Goal: Understand process/instructions: Learn about a topic

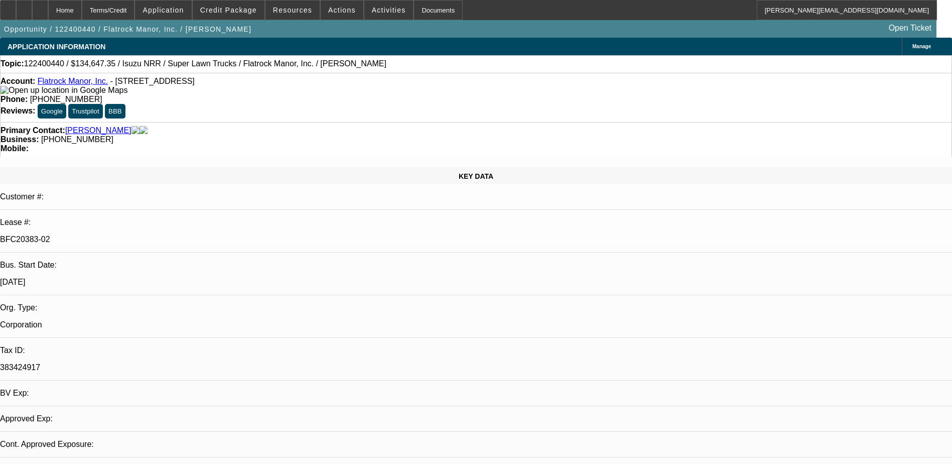
select select "0"
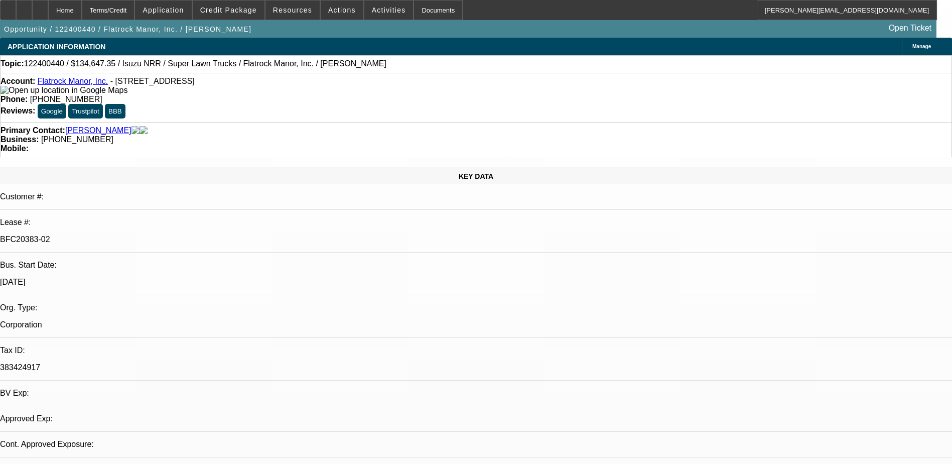
select select "0"
select select "1"
select select "2"
select select "6"
select select "1"
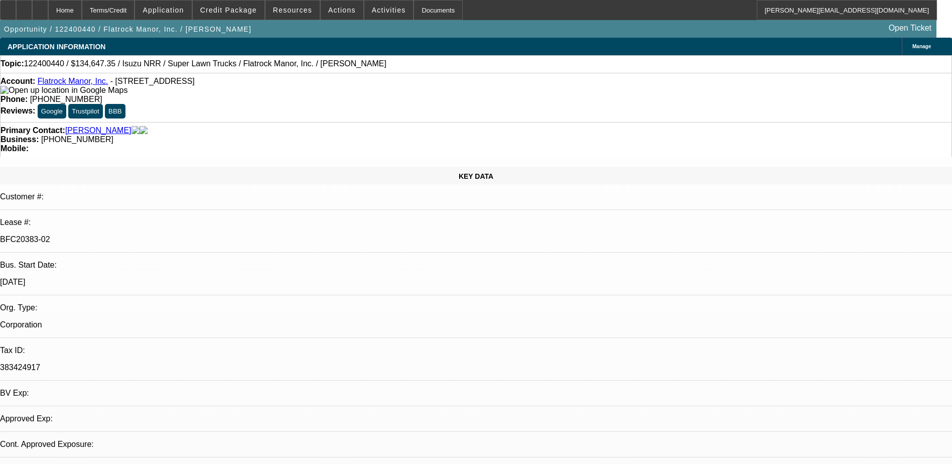
select select "2"
select select "6"
select select "0"
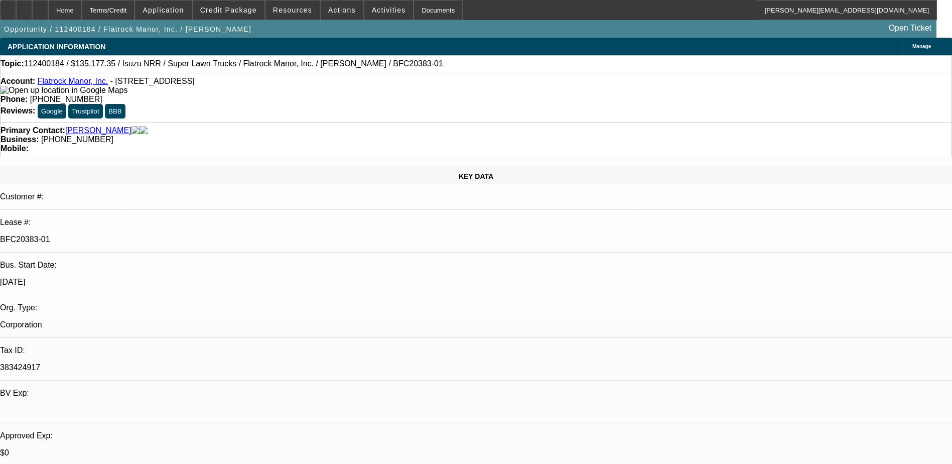
select select "0"
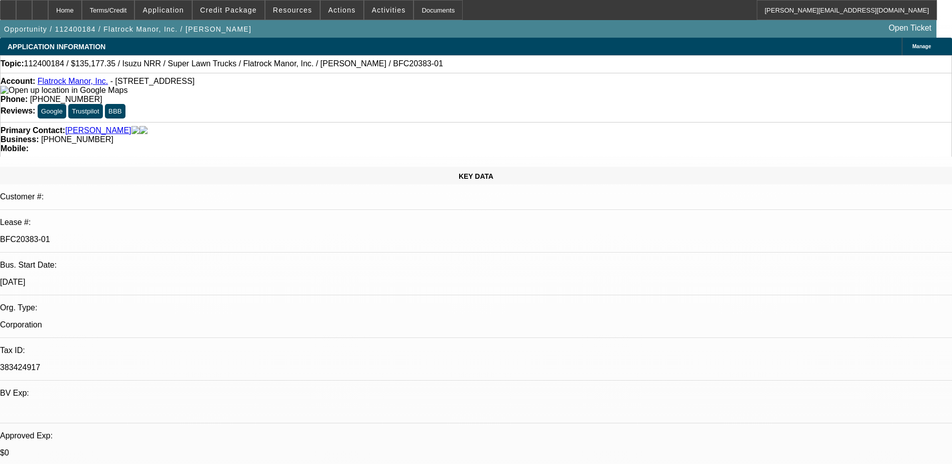
select select "0"
select select "1"
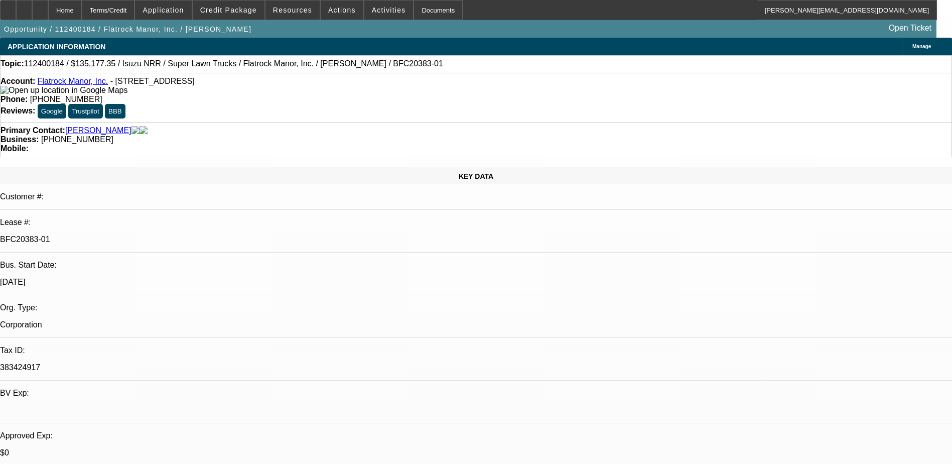
select select "2"
select select "6"
select select "1"
select select "2"
select select "6"
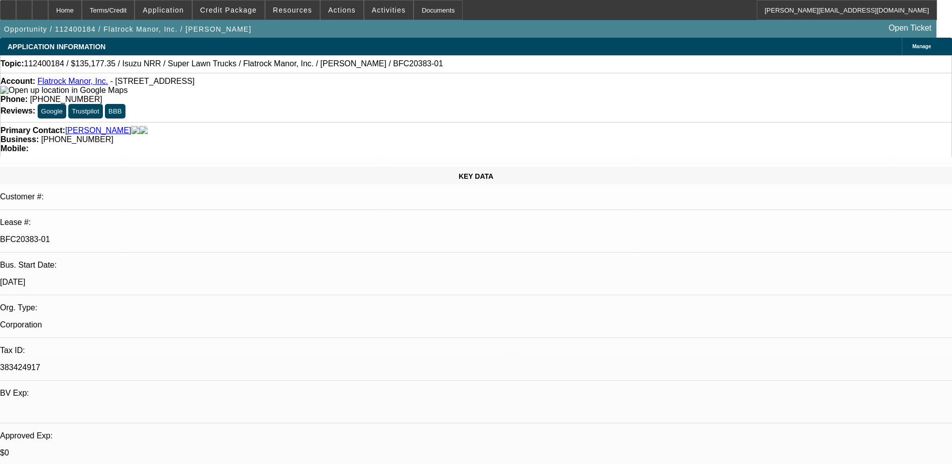
select select "1"
select select "2"
select select "6"
select select "1"
select select "2"
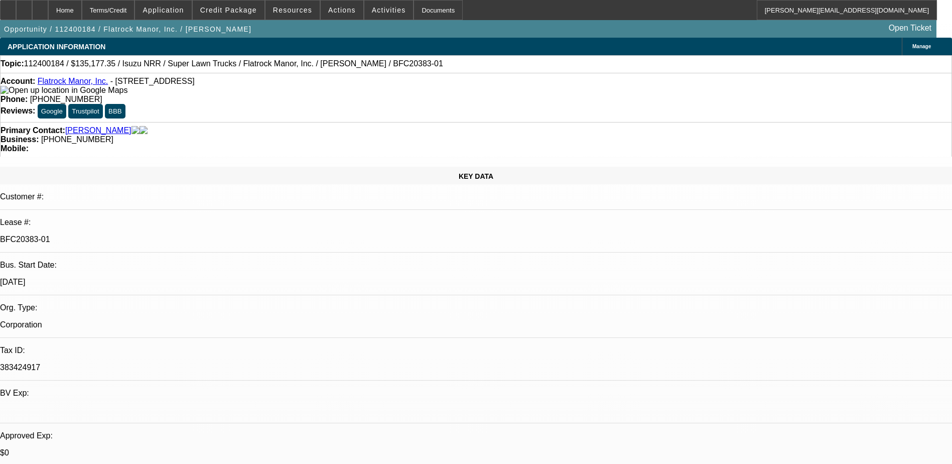
select select "6"
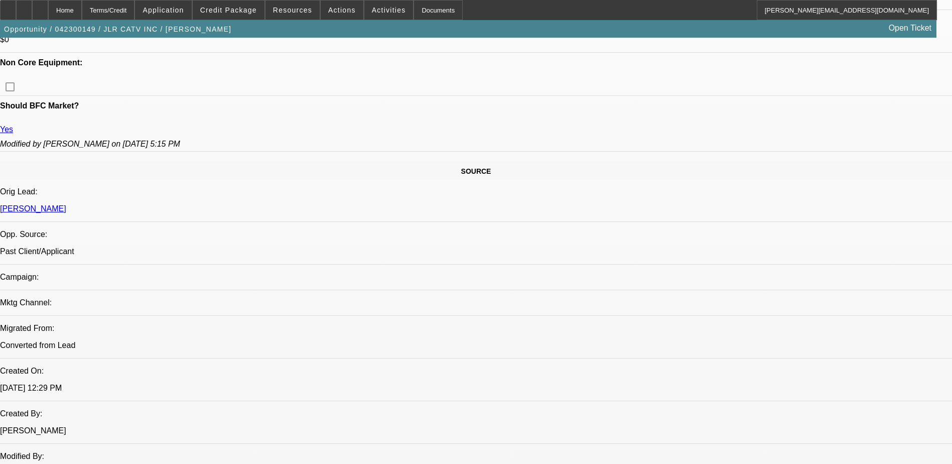
select select "0"
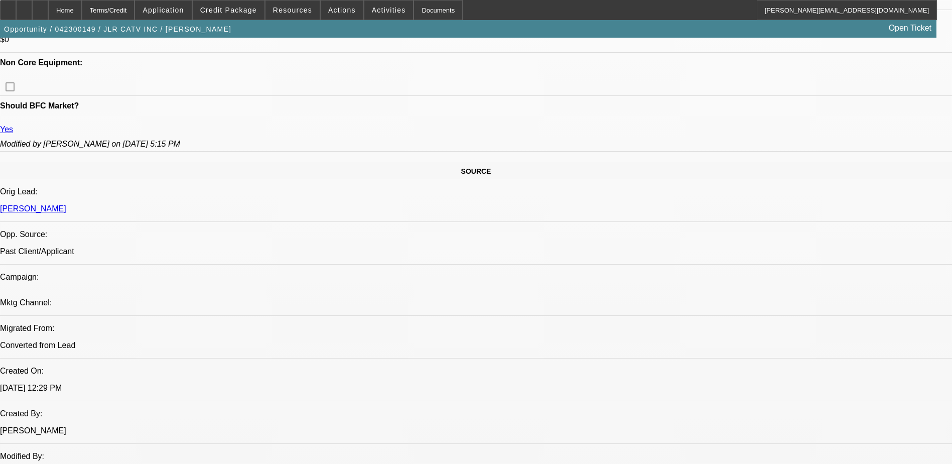
select select "0"
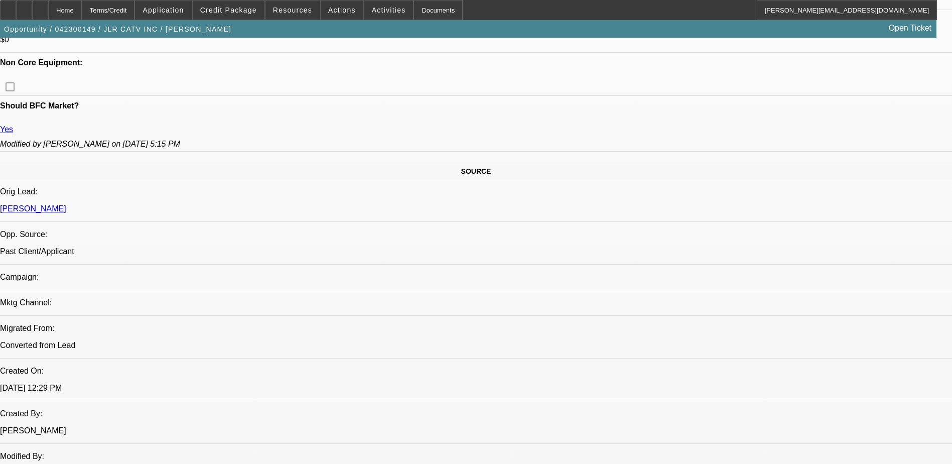
select select "0"
select select "1"
select select "6"
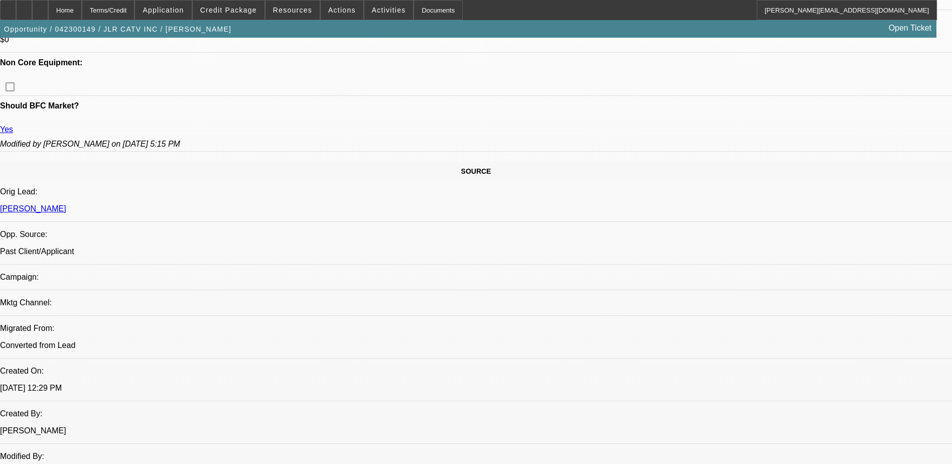
select select "1"
select select "6"
select select "1"
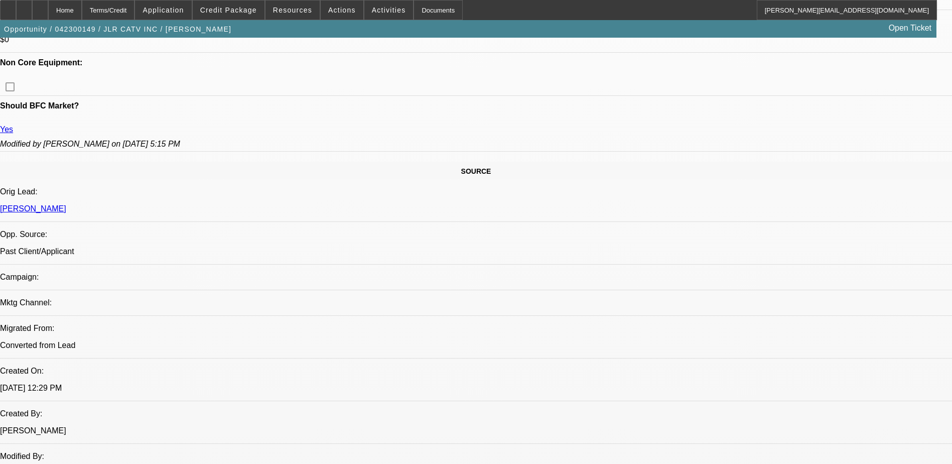
select select "6"
select select "1"
select select "6"
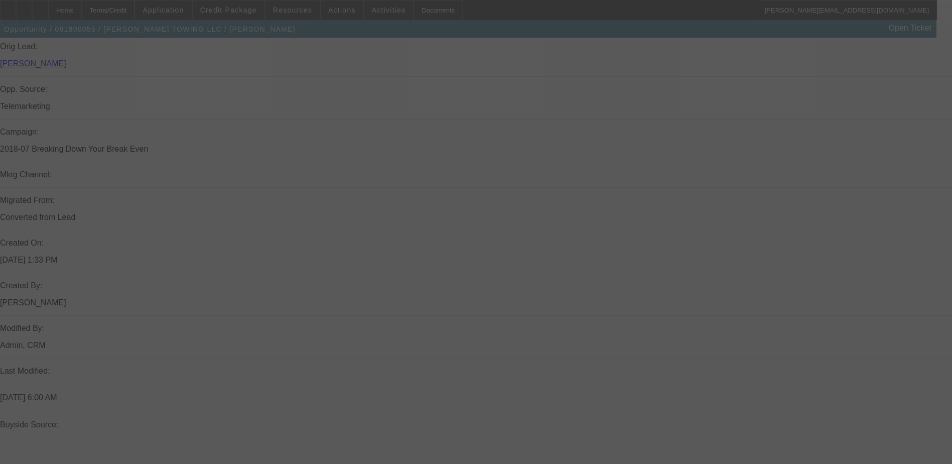
scroll to position [653, 0]
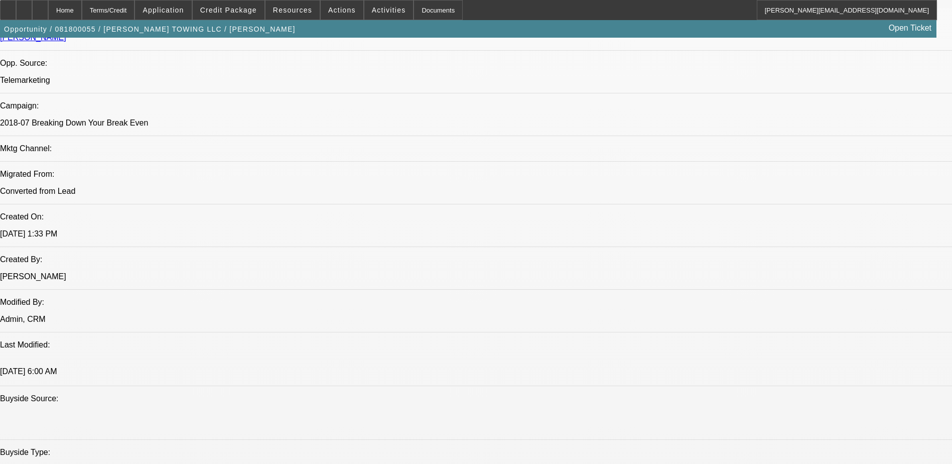
select select "0"
select select "2"
select select "0.1"
select select "0"
select select "2"
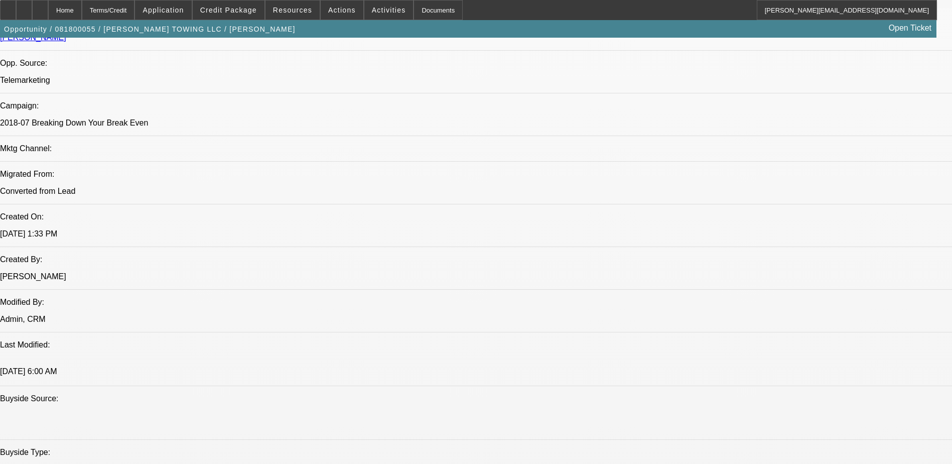
select select "0.1"
select select "0"
select select "0.1"
select select "0"
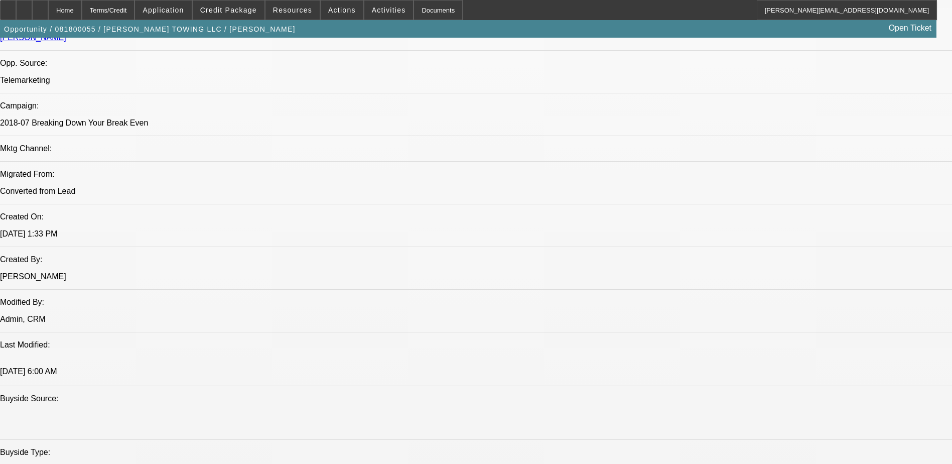
select select "2"
select select "0.1"
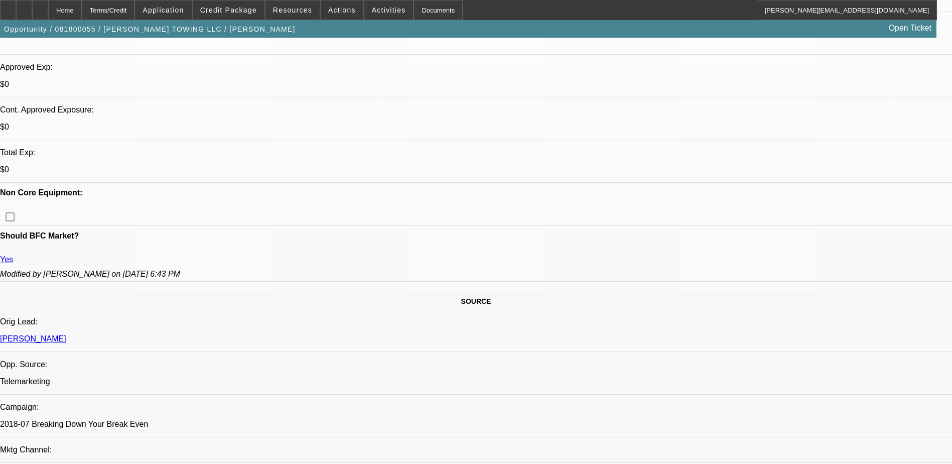
select select "1"
select select "2"
select select "4"
select select "1"
select select "2"
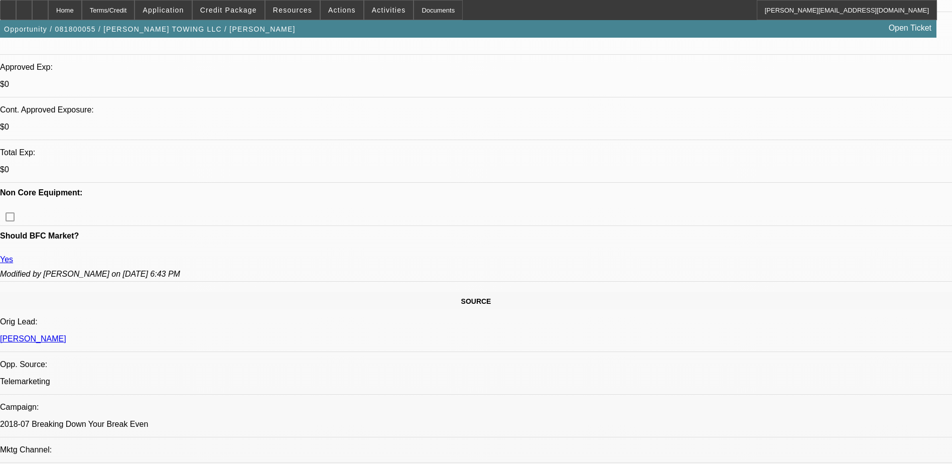
select select "4"
select select "1"
select select "4"
select select "1"
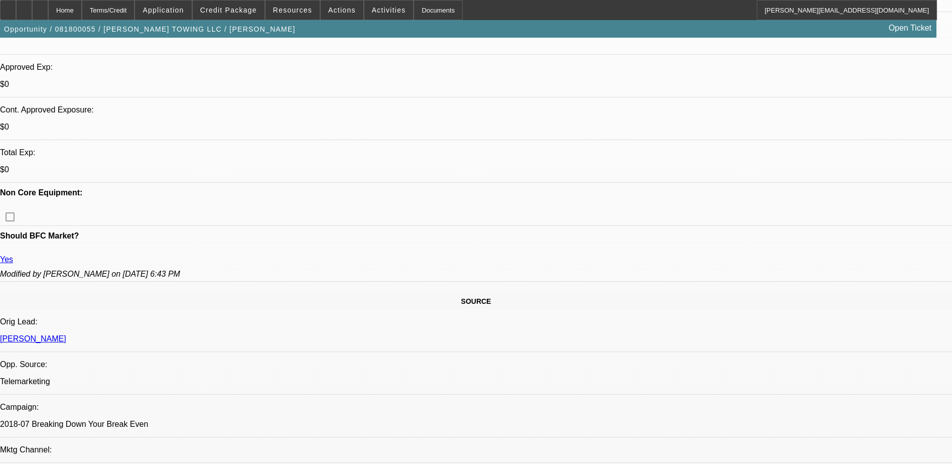
select select "2"
select select "4"
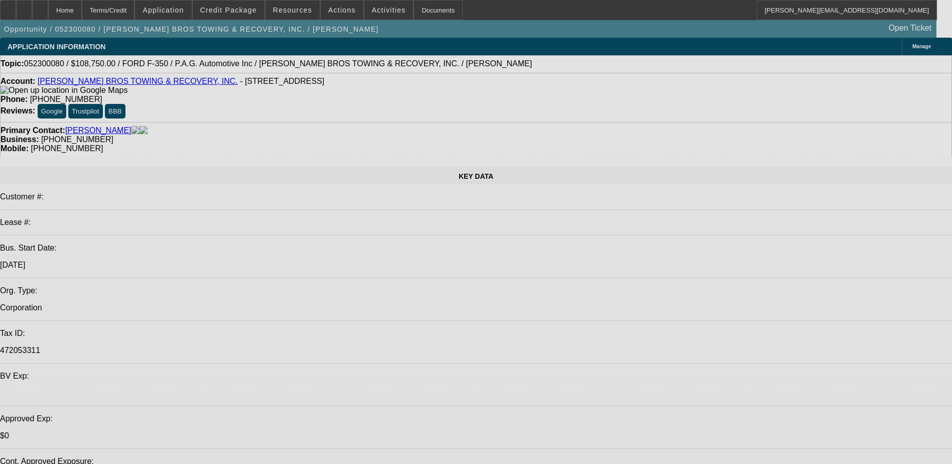
select select "0"
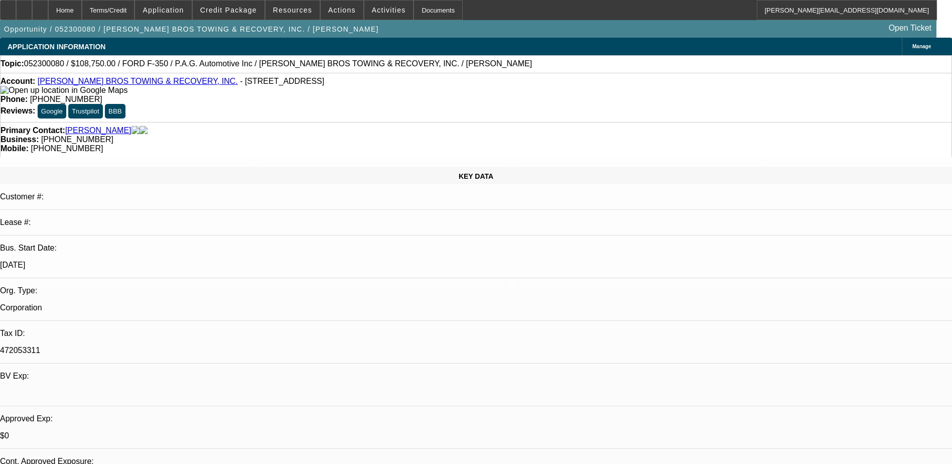
select select "0"
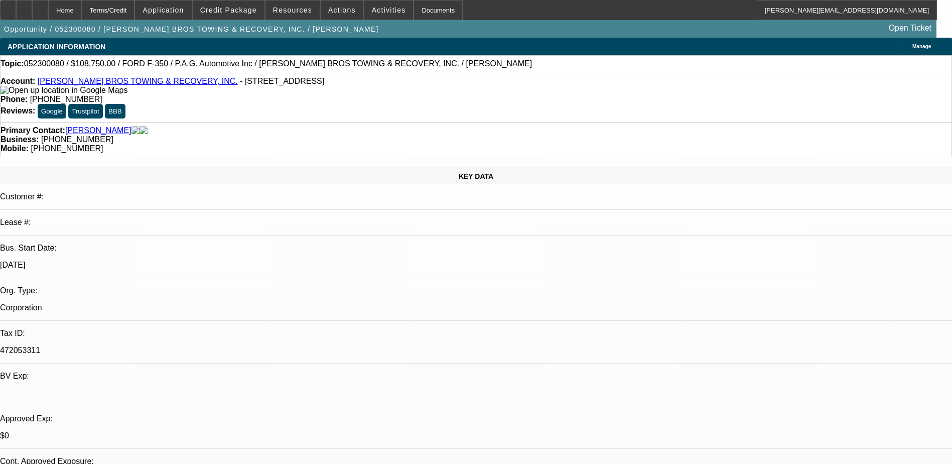
select select "0"
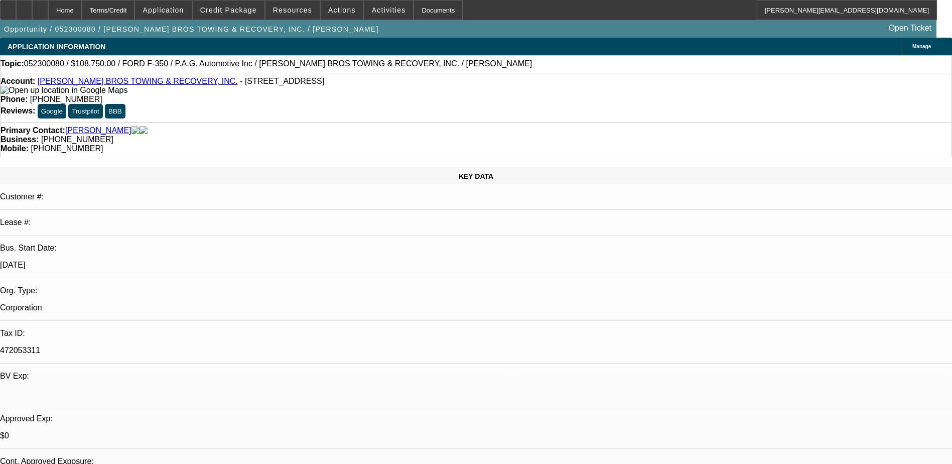
select select "0"
select select "1"
select select "6"
select select "1"
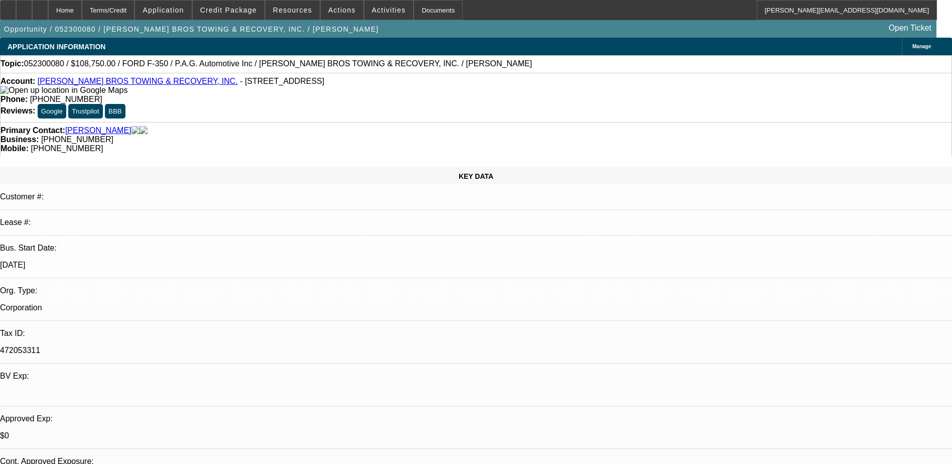
select select "1"
select select "6"
select select "1"
select select "6"
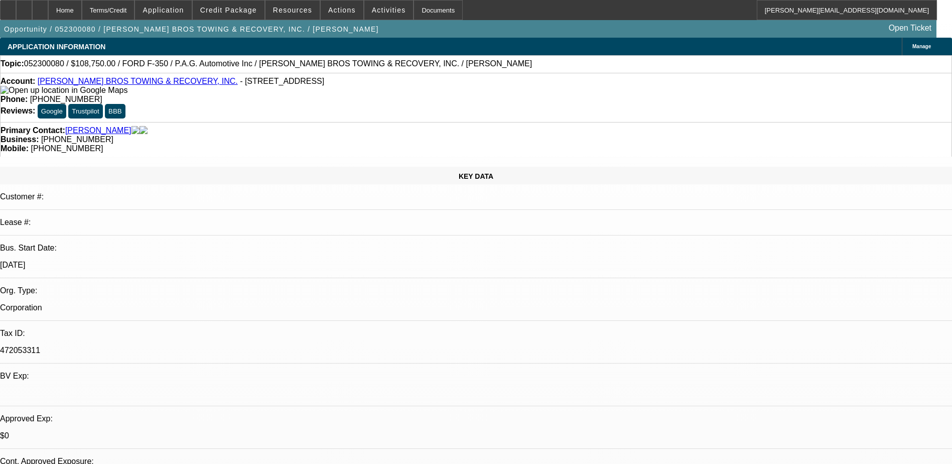
select select "1"
select select "6"
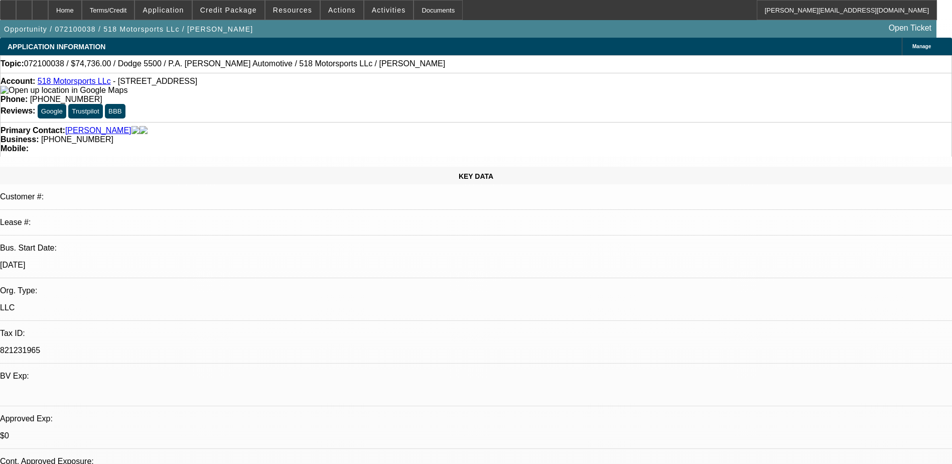
select select "0.2"
select select "2"
select select "0"
select select "0.2"
select select "2"
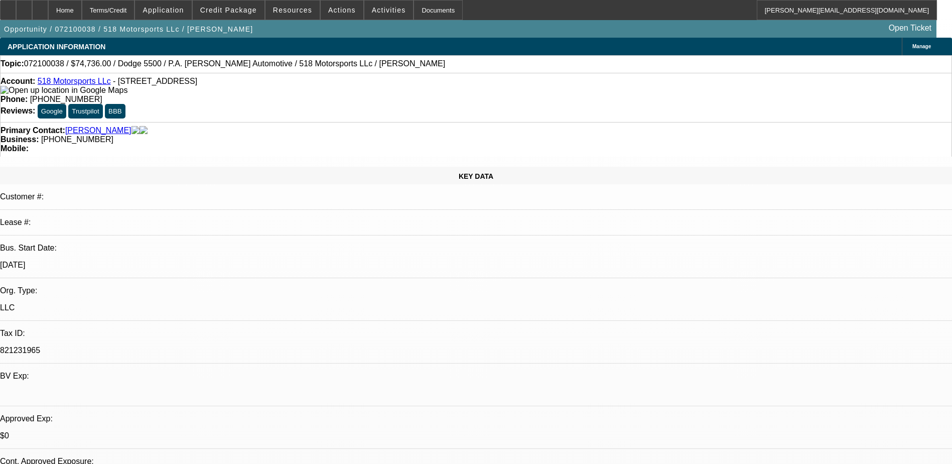
select select "0"
select select "0.2"
select select "2"
select select "0"
select select "0.2"
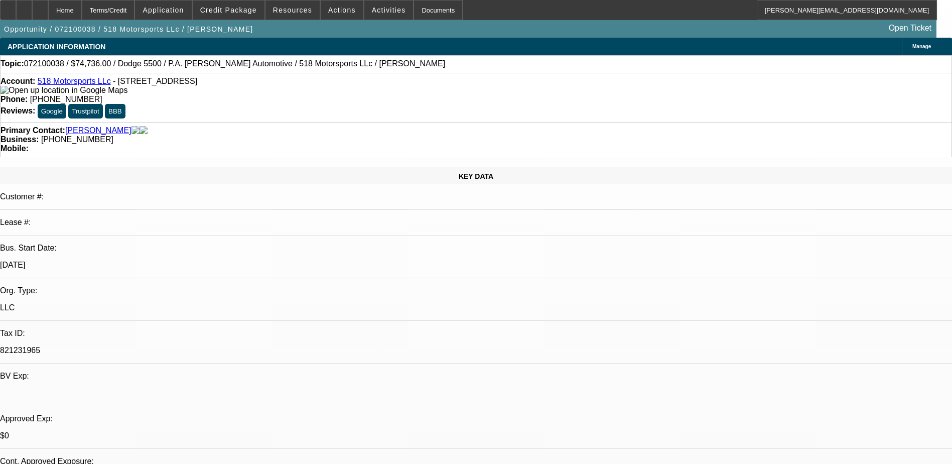
select select "2"
select select "0"
select select "1"
select select "2"
select select "6"
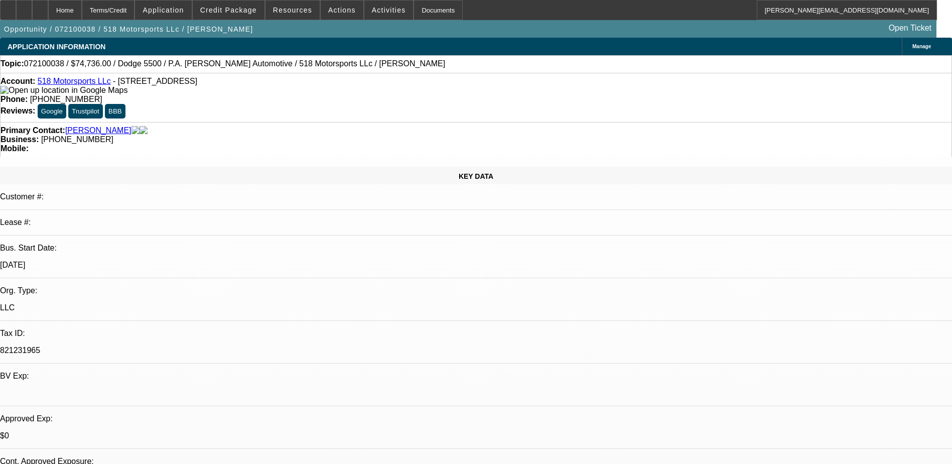
select select "1"
select select "2"
select select "6"
select select "1"
select select "2"
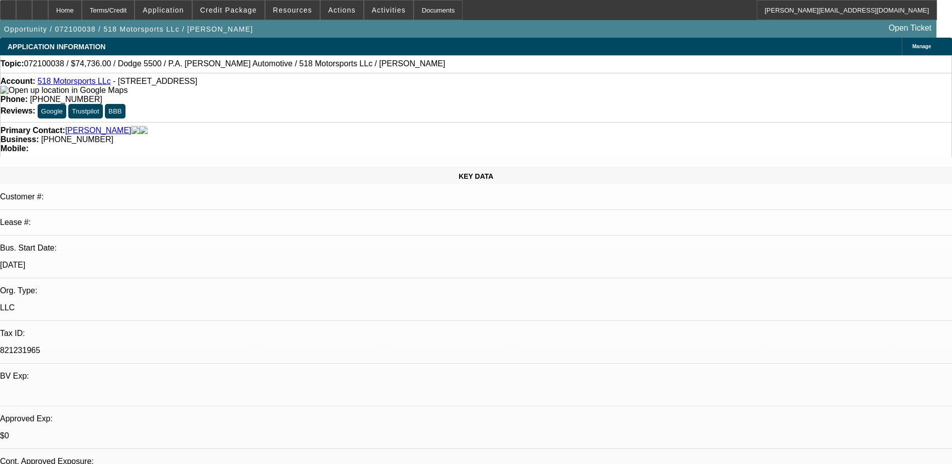
select select "6"
select select "1"
select select "2"
select select "6"
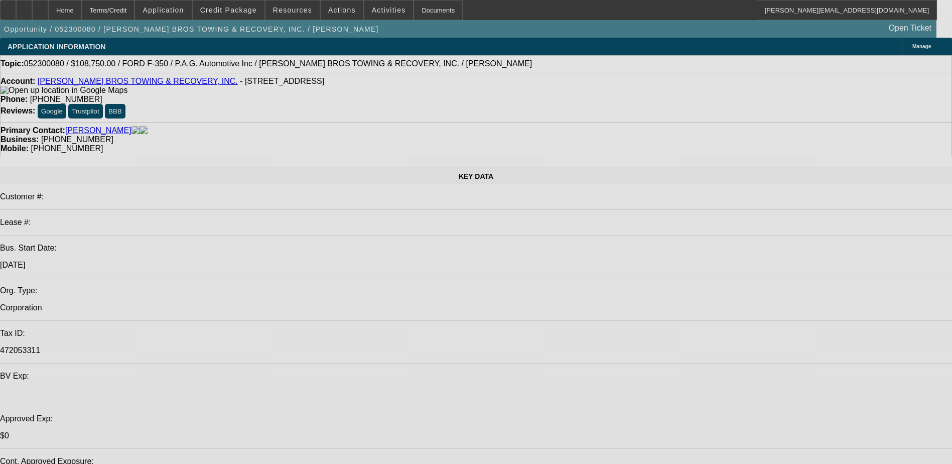
select select "0"
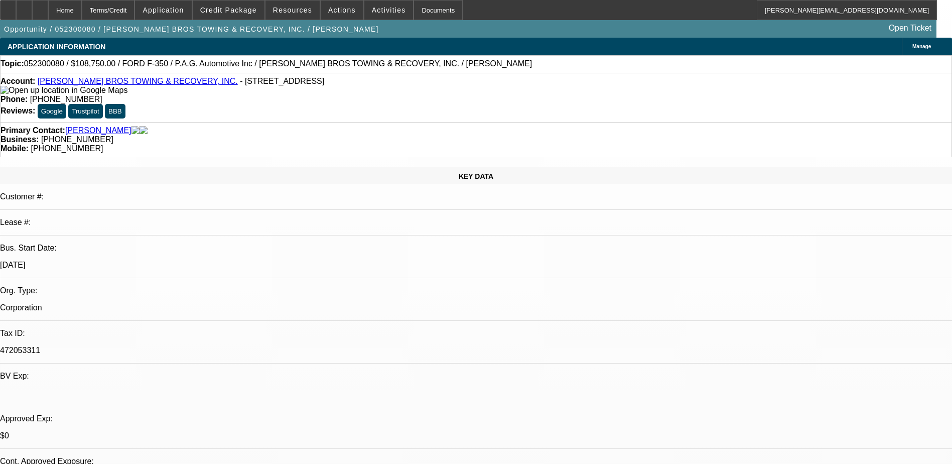
select select "0"
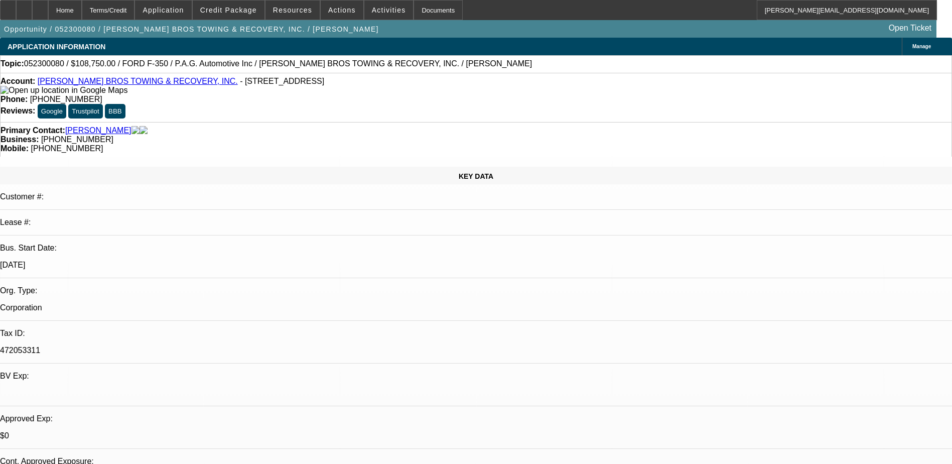
select select "0"
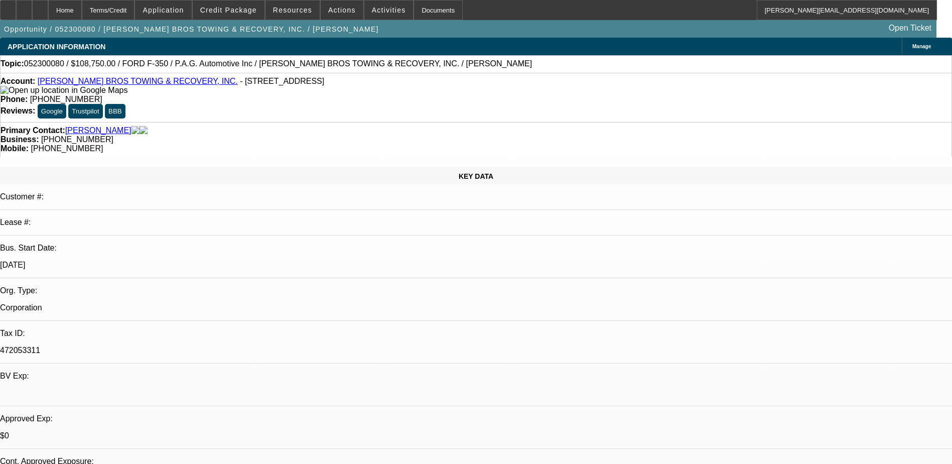
select select "0"
select select "1"
select select "6"
select select "1"
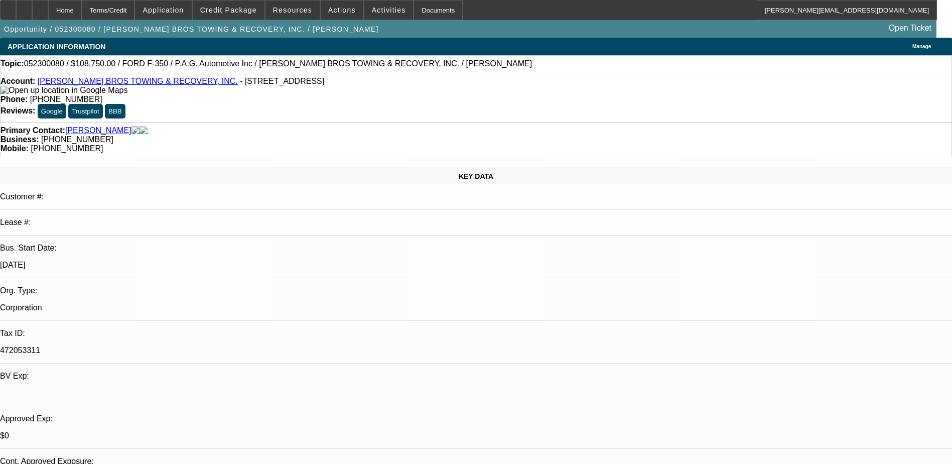
select select "1"
select select "6"
select select "1"
select select "6"
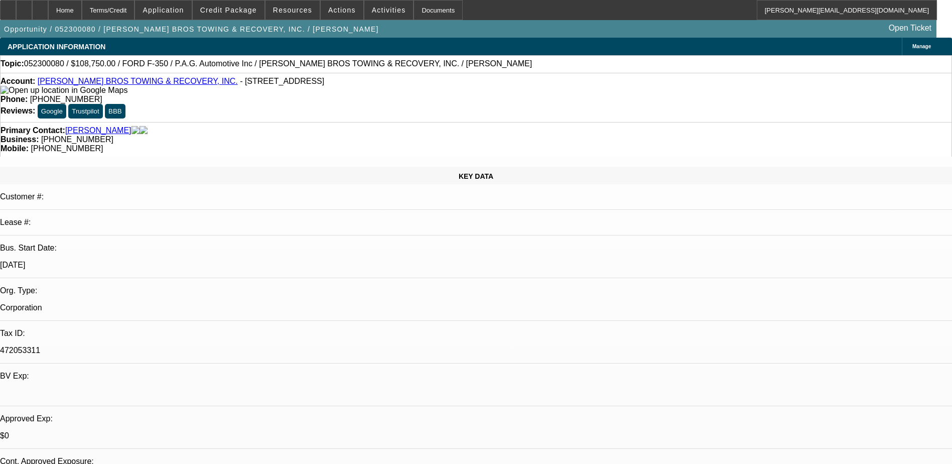
select select "1"
select select "6"
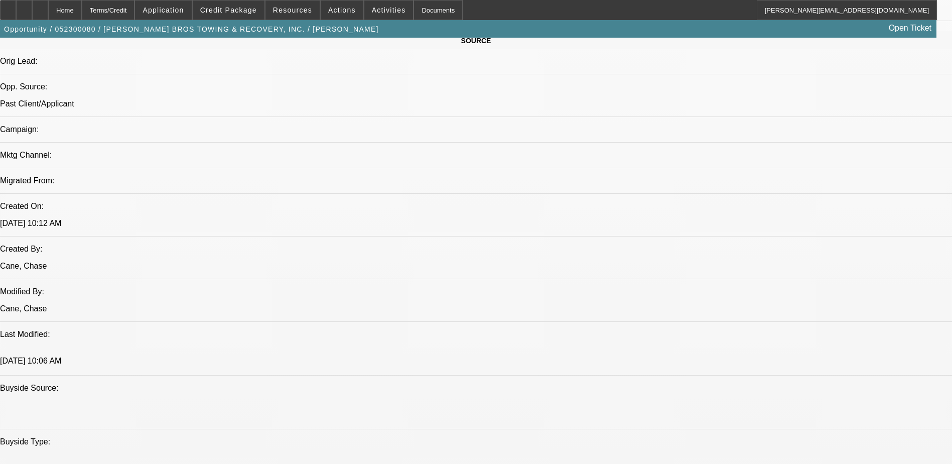
scroll to position [753, 0]
